Goal: Task Accomplishment & Management: Manage account settings

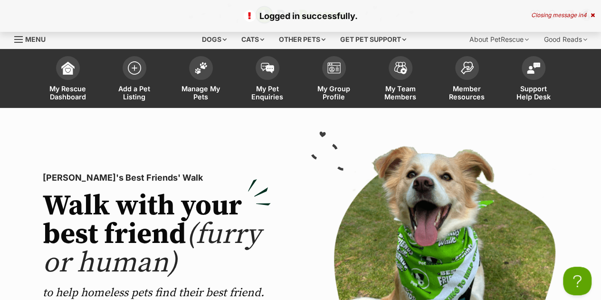
click at [591, 15] on icon at bounding box center [593, 15] width 4 height 6
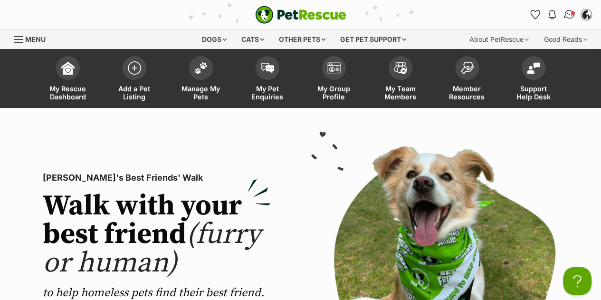
click at [567, 11] on img "Conversations" at bounding box center [569, 15] width 13 height 12
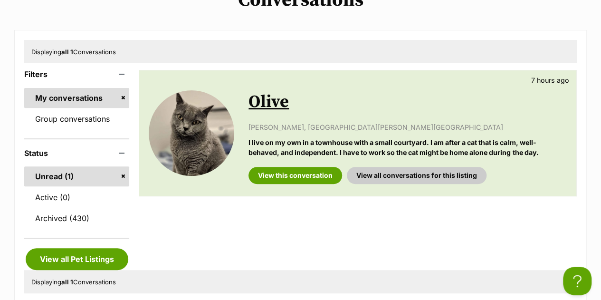
scroll to position [134, 0]
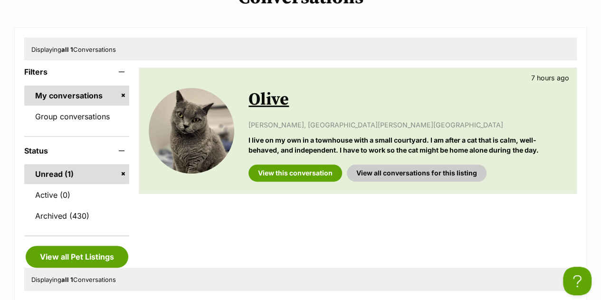
click at [263, 94] on link "Olive" at bounding box center [269, 99] width 40 height 21
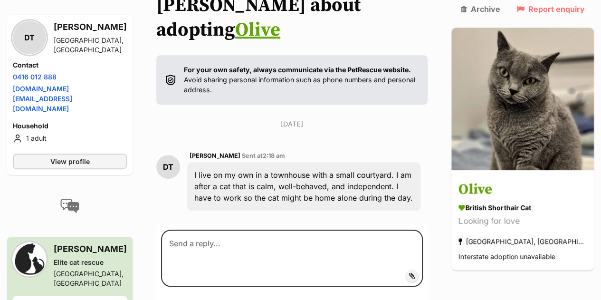
scroll to position [182, 0]
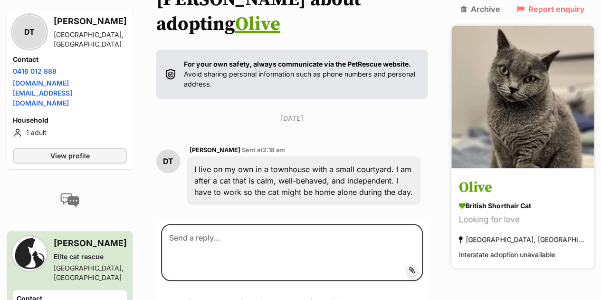
click at [500, 177] on h3 "Olive" at bounding box center [523, 187] width 128 height 21
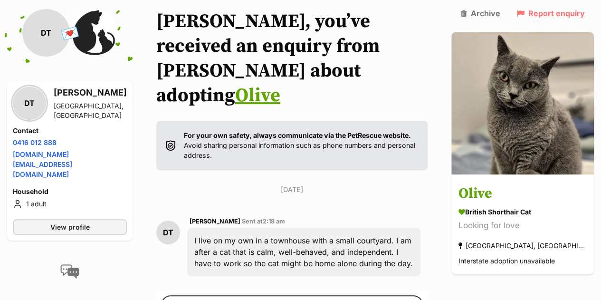
scroll to position [110, 0]
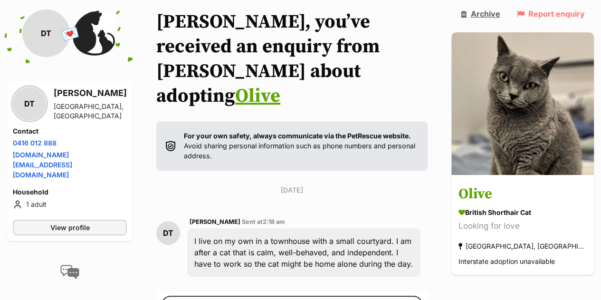
click at [501, 13] on link "Archive" at bounding box center [480, 14] width 39 height 9
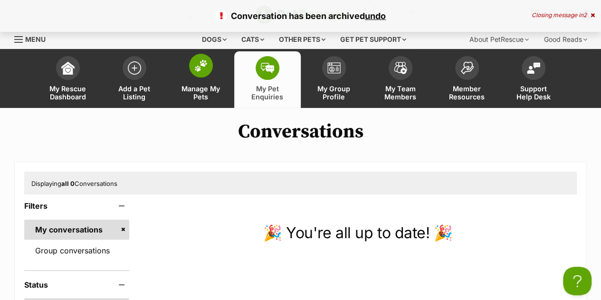
click at [199, 80] on link "Manage My Pets" at bounding box center [201, 79] width 67 height 57
